Goal: Use online tool/utility: Use online tool/utility

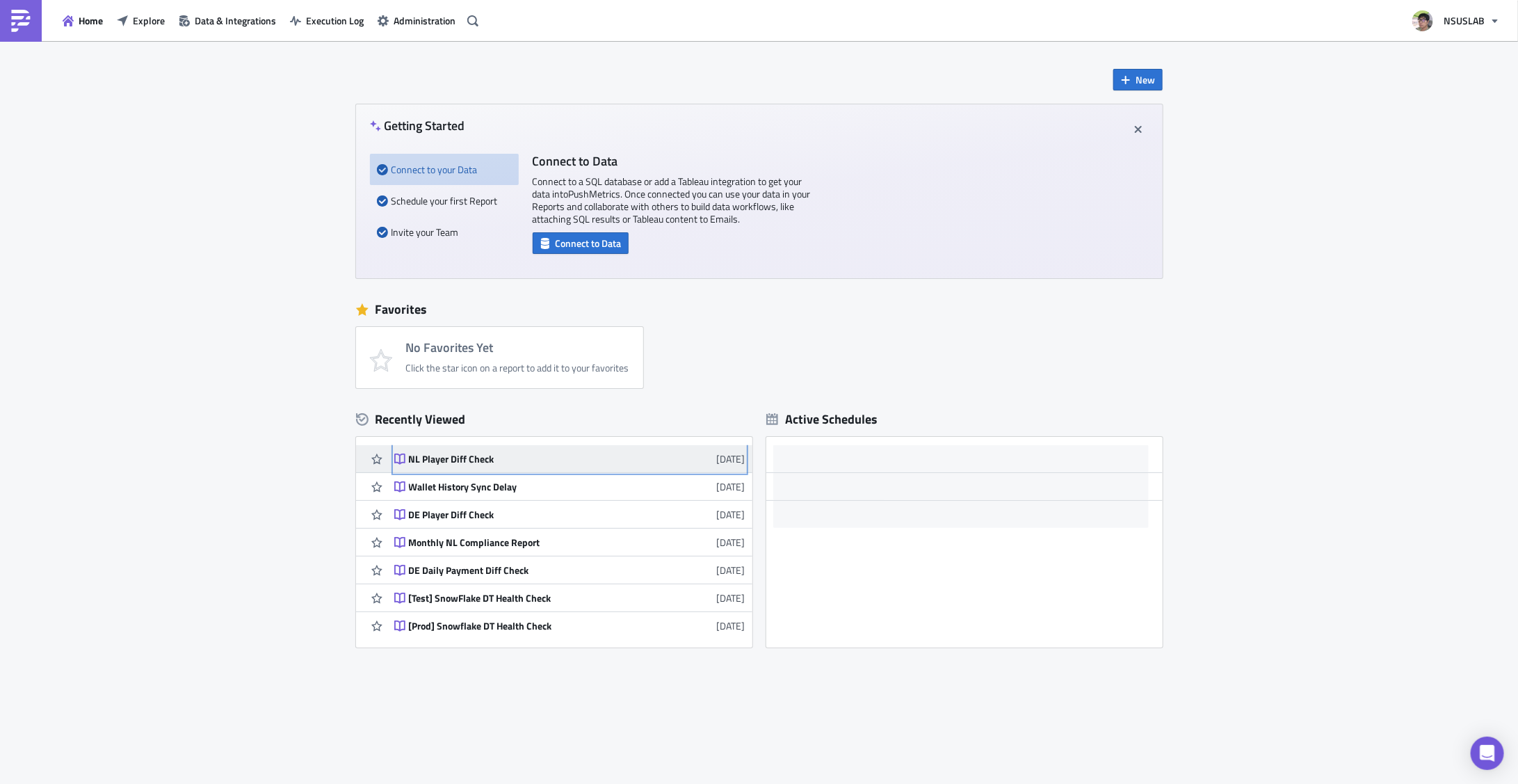
click at [467, 457] on div "NL Player Diff Check" at bounding box center [531, 459] width 244 height 12
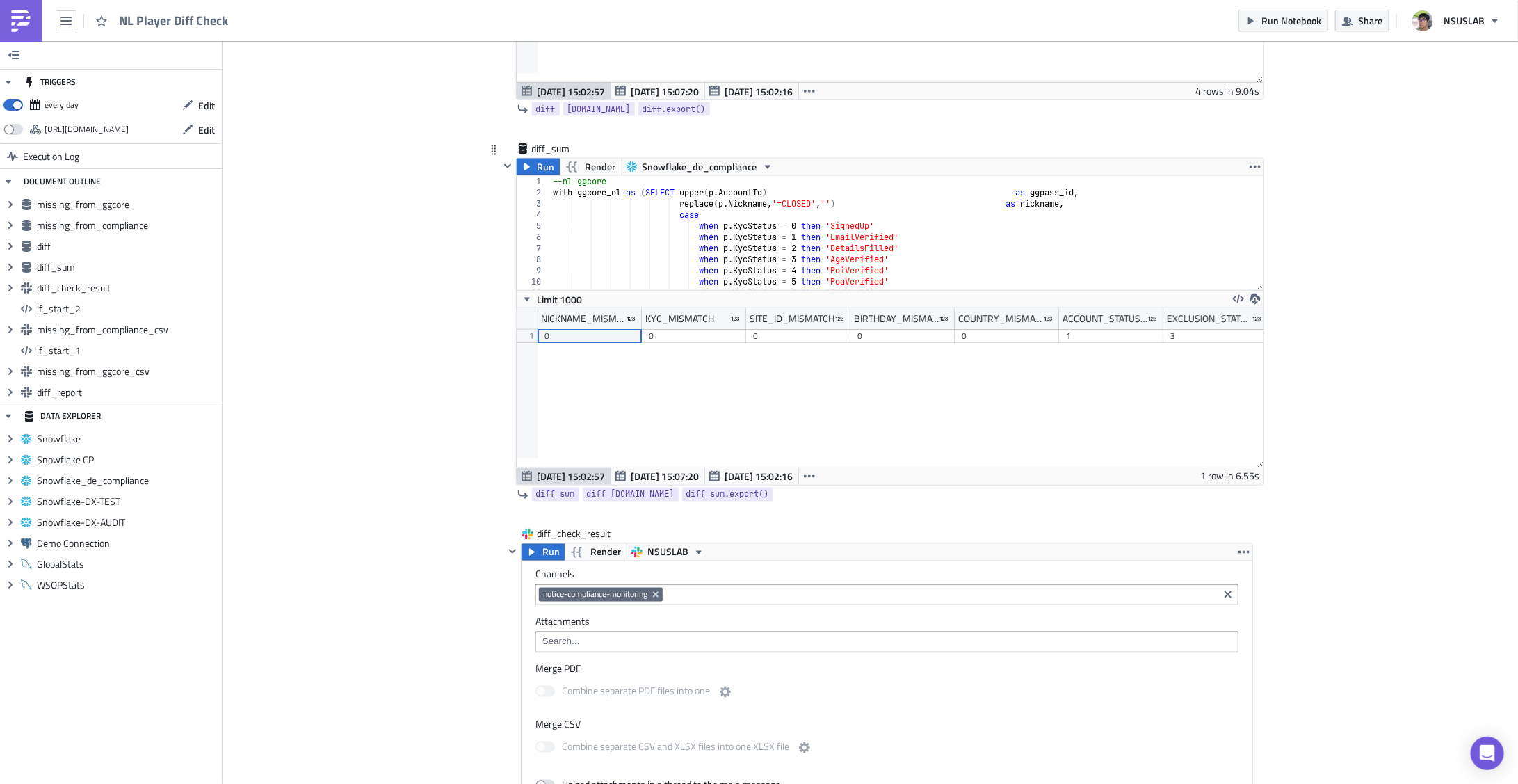
scroll to position [1149, 0]
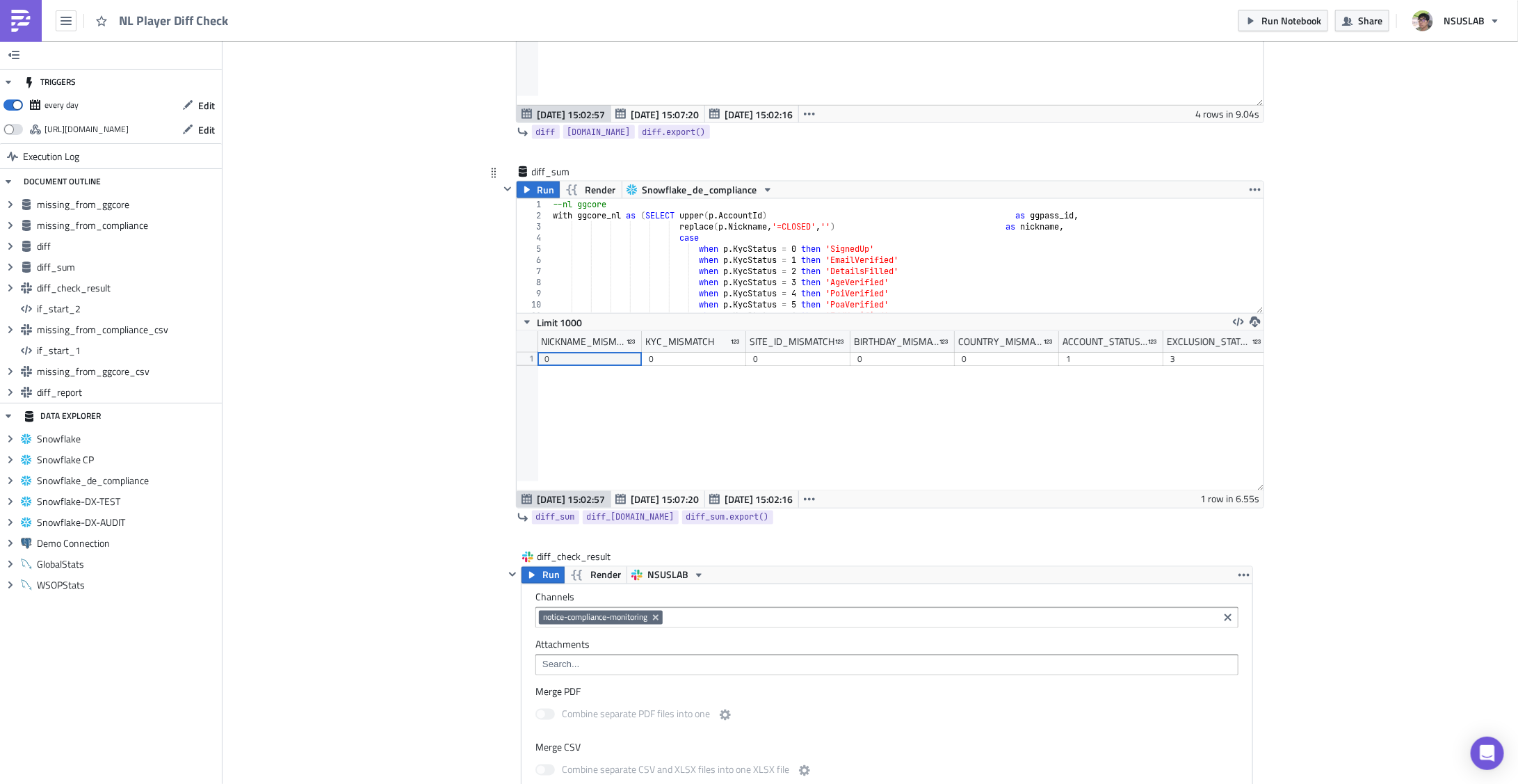
type textarea "when p.KycStatus = 1 then 'EmailVerified'"
click at [890, 263] on div "--nl ggcore with ggcore_nl as ( SELECT upper ( p . AccountId ) as ggpass_id , r…" at bounding box center [902, 267] width 705 height 136
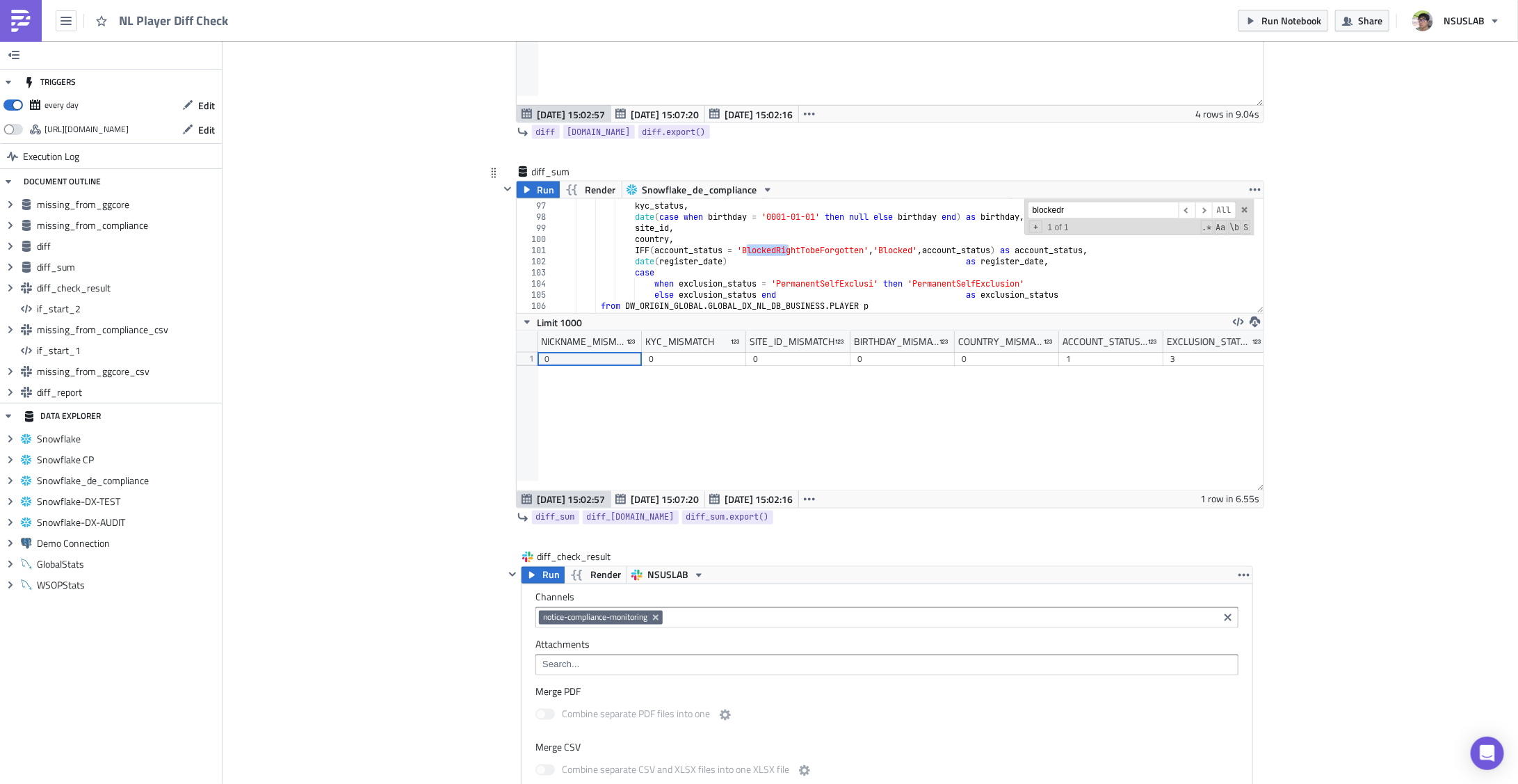
type input "blockedri"
click at [667, 255] on div "replace ( nickname , '=CLOSED' , '' ) as nickname , kyc_status , date ( case wh…" at bounding box center [904, 257] width 700 height 136
type textarea "from diff ;"
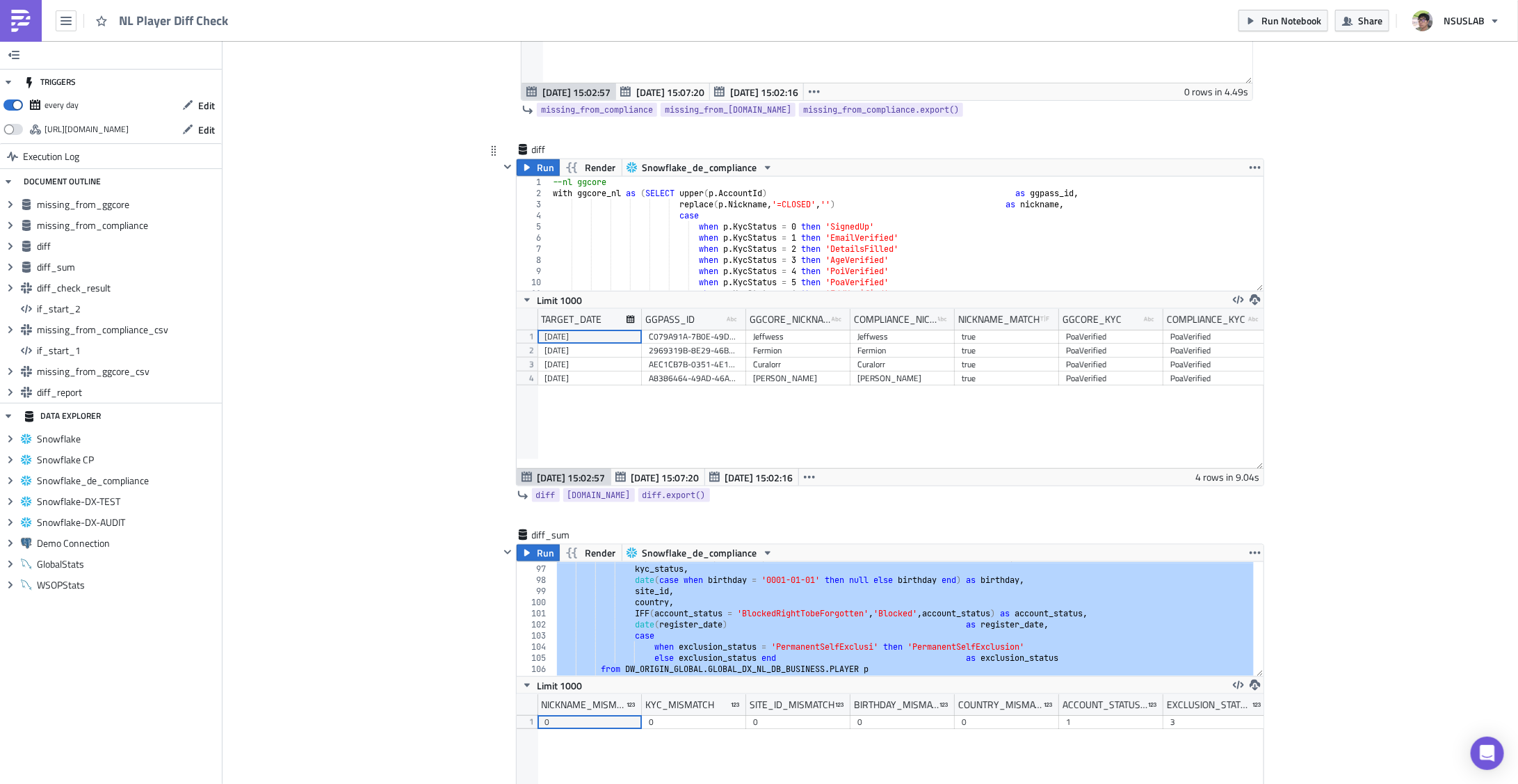
type textarea "case"
click at [818, 214] on div "--nl ggcore with ggcore_nl as ( SELECT upper ( p . AccountId ) as ggpass_id , r…" at bounding box center [902, 244] width 705 height 136
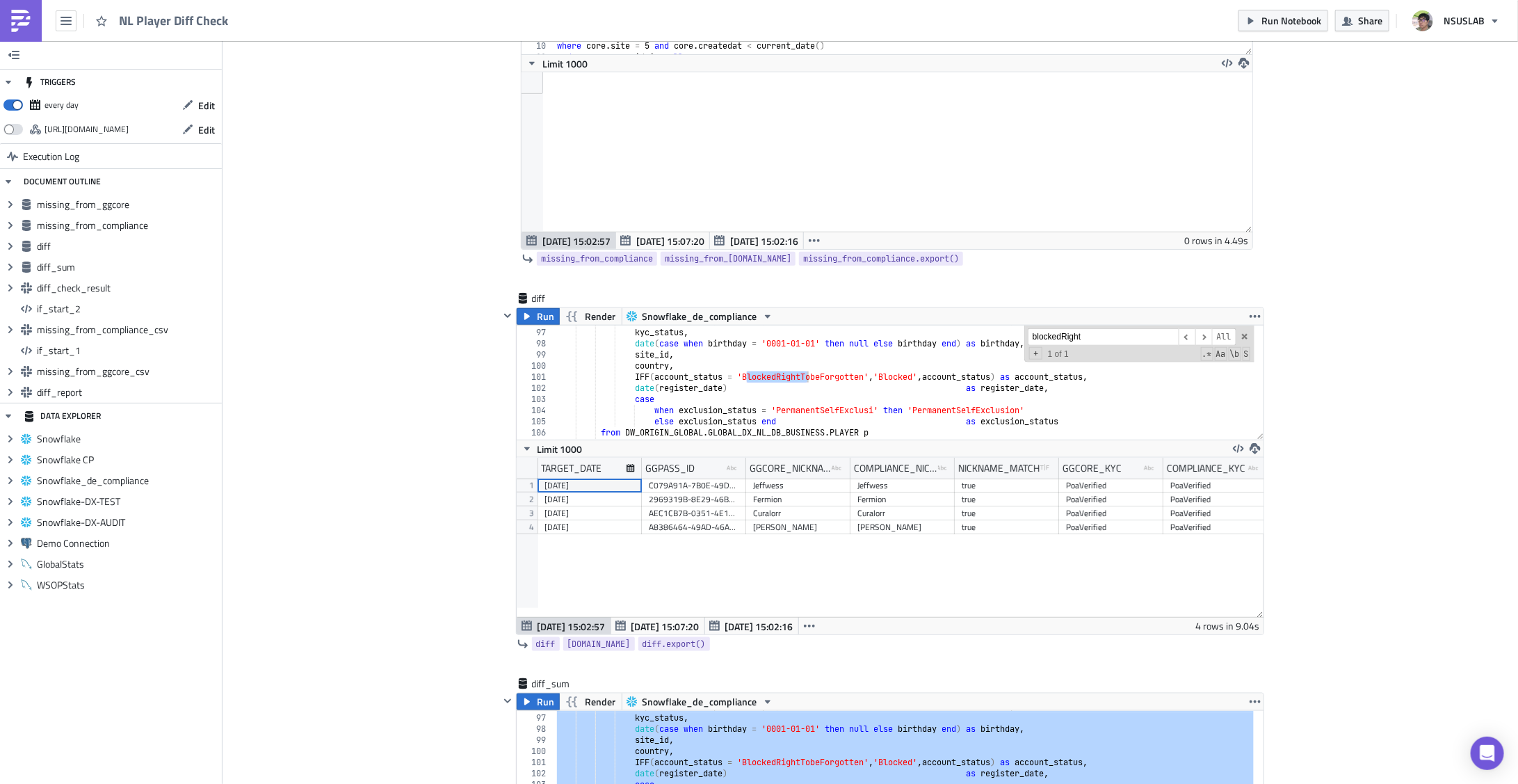
scroll to position [725, 0]
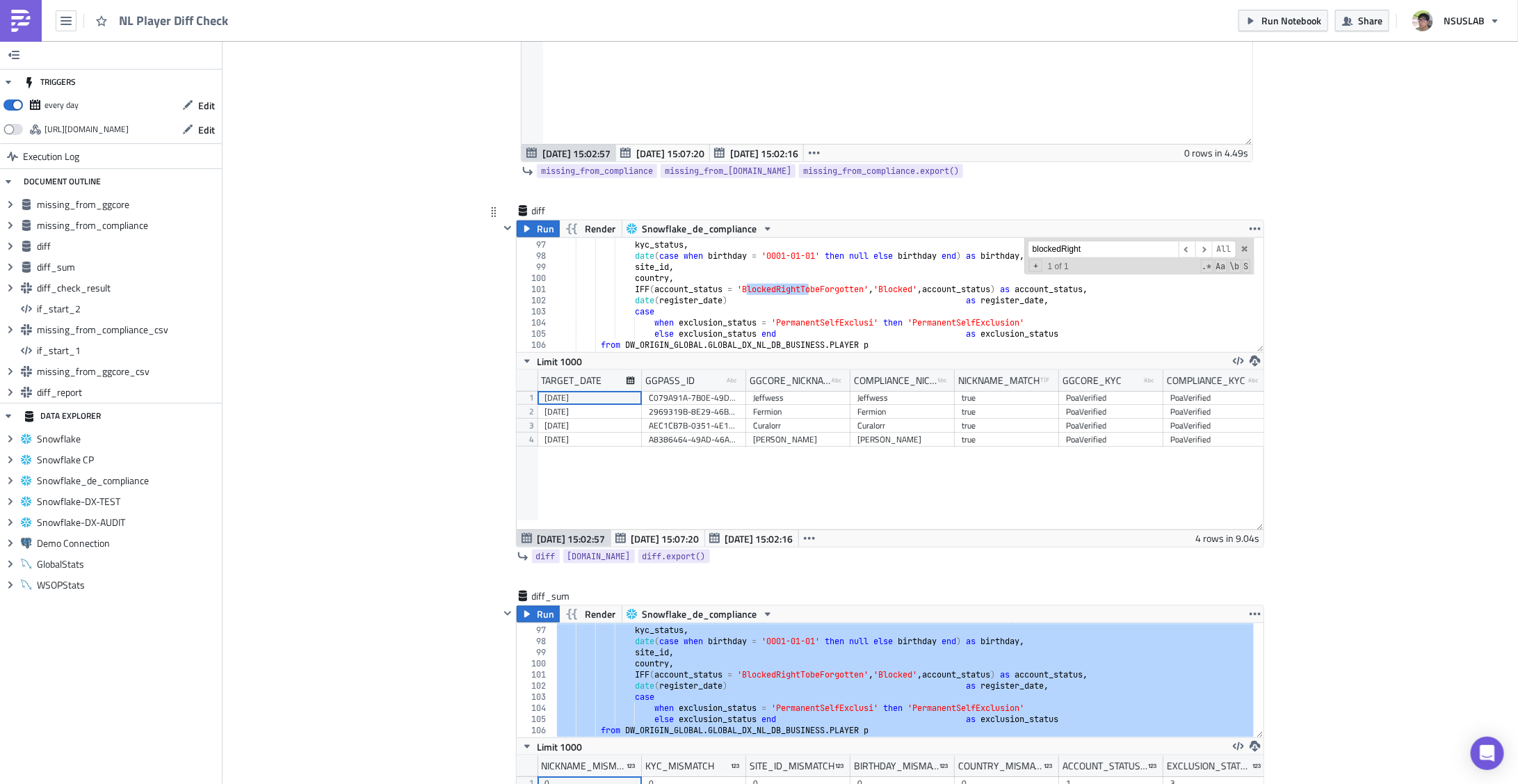
type input "blockedRight"
click at [794, 286] on div "replace ( nickname , '=CLOSED' , '' ) as nickname , kyc_status , date ( case wh…" at bounding box center [904, 295] width 700 height 114
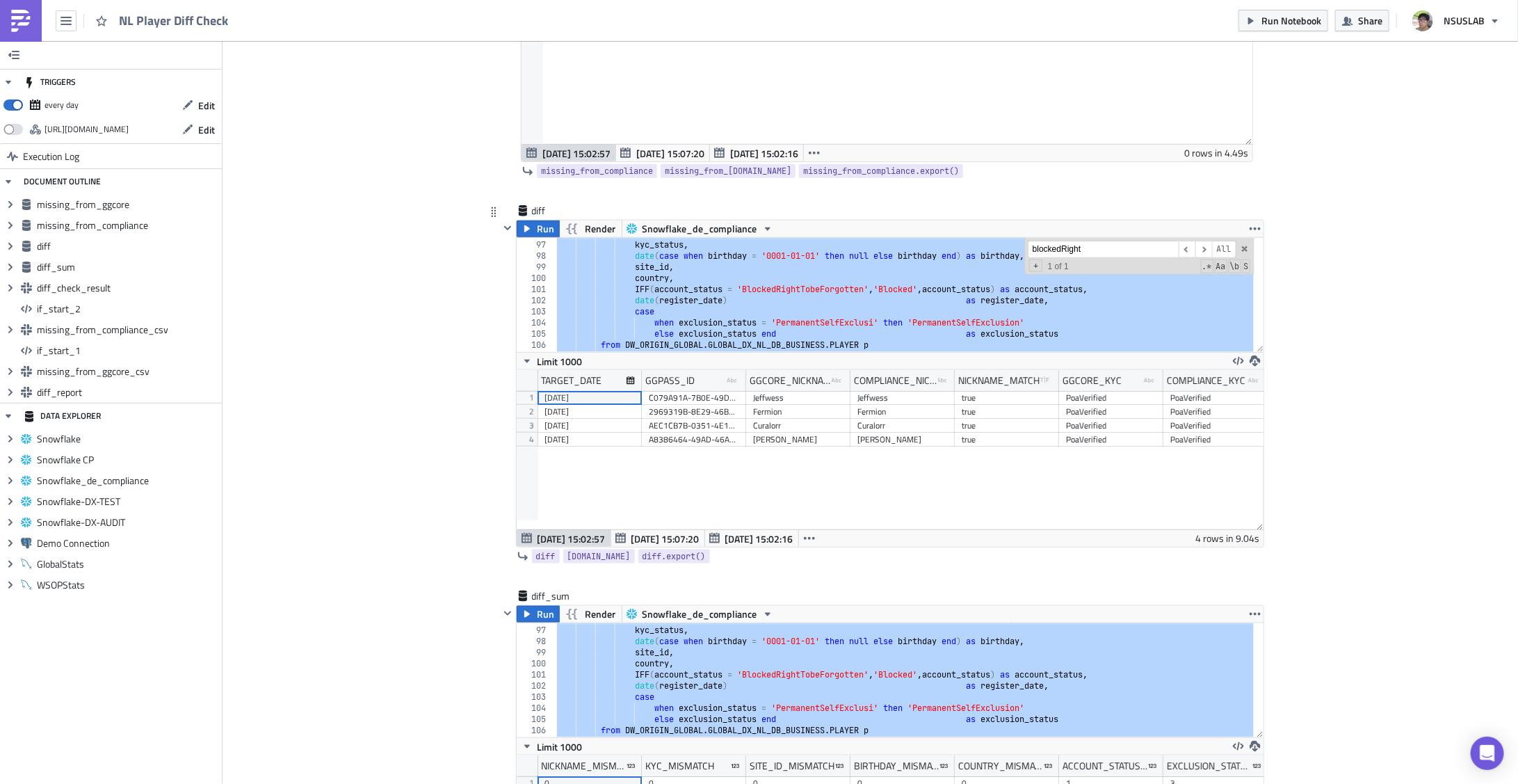
click at [772, 290] on div "replace ( nickname , '=CLOSED' , '' ) as nickname , kyc_status , date ( case wh…" at bounding box center [904, 295] width 700 height 114
type textarea "IFF(account_status = 'BlockedRightTobeForgotten', 'Blocked', account_status) as…"
